Goal: Check status: Check status

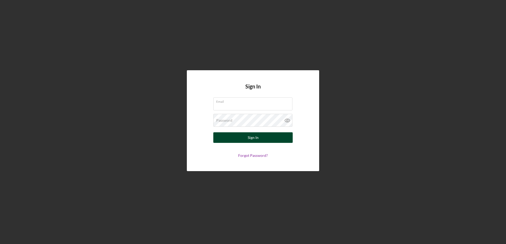
type input "[EMAIL_ADDRESS][DOMAIN_NAME]"
click at [233, 140] on button "Sign In" at bounding box center [252, 138] width 79 height 11
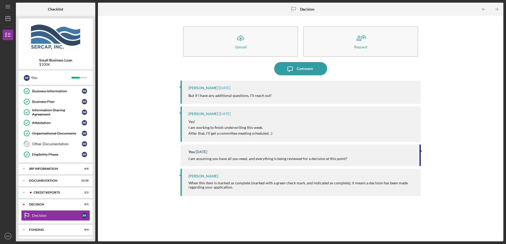
scroll to position [77, 0]
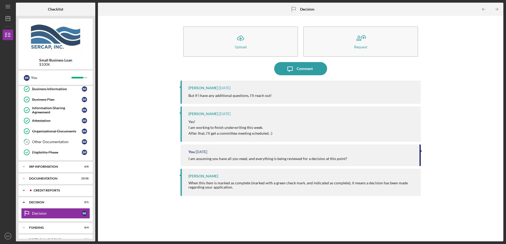
click at [61, 192] on div "credit reports" at bounding box center [60, 190] width 52 height 3
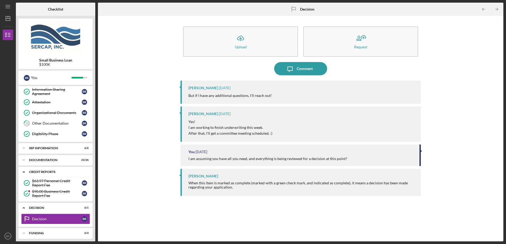
scroll to position [110, 0]
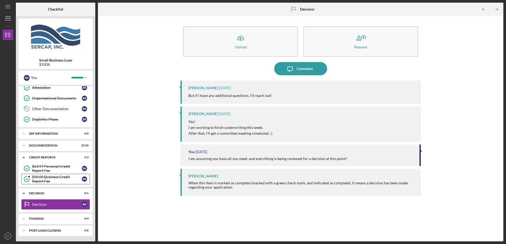
click at [60, 179] on div "$90.00 Business Credit Report Fee" at bounding box center [57, 179] width 50 height 8
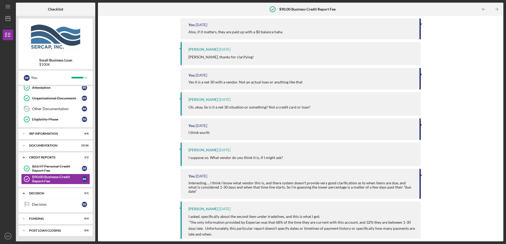
scroll to position [53, 0]
click at [48, 204] on div "Decision" at bounding box center [57, 205] width 50 height 4
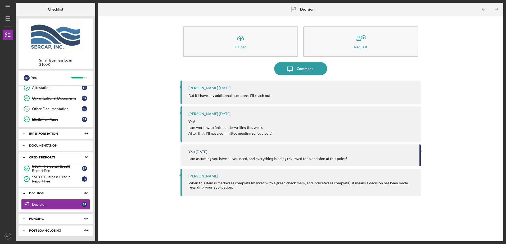
click at [49, 145] on div "Documentation" at bounding box center [57, 145] width 57 height 3
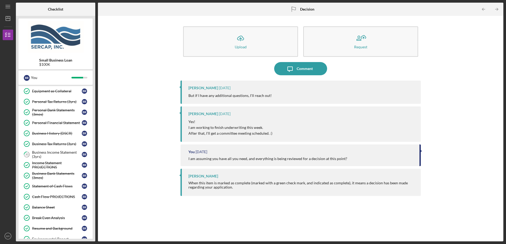
scroll to position [269, 0]
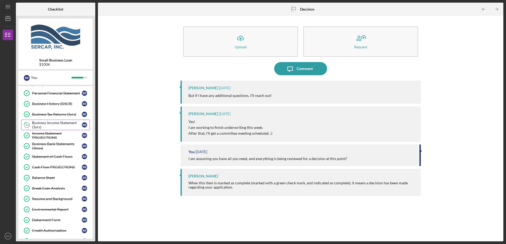
click at [50, 124] on div "Business Income Statement (3yrs)" at bounding box center [57, 125] width 50 height 8
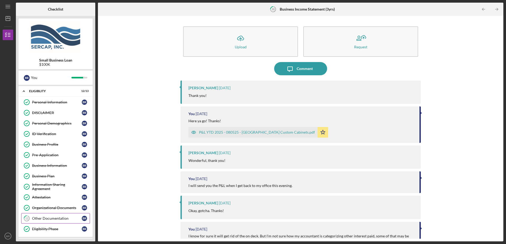
click at [50, 217] on div "Other Documentation" at bounding box center [57, 219] width 50 height 4
